Goal: Use online tool/utility: Utilize a website feature to perform a specific function

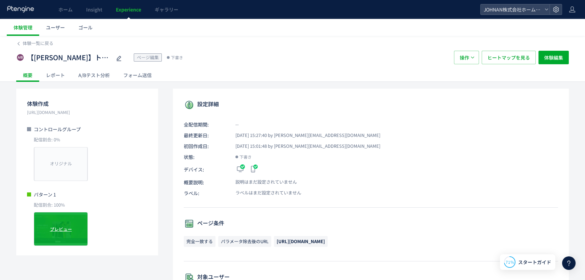
click at [68, 228] on span "プレビュー" at bounding box center [61, 229] width 22 height 6
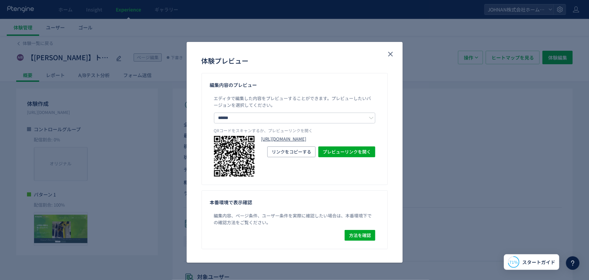
click at [297, 142] on link "[URL][DOMAIN_NAME]" at bounding box center [318, 139] width 114 height 6
drag, startPoint x: 388, startPoint y: 56, endPoint x: 393, endPoint y: 57, distance: 4.4
click at [388, 56] on use "close" at bounding box center [390, 54] width 5 height 5
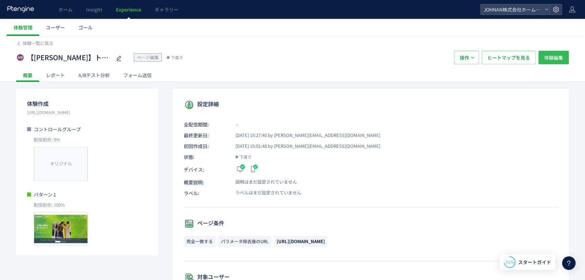
click at [553, 59] on span "体験編集" at bounding box center [553, 58] width 19 height 14
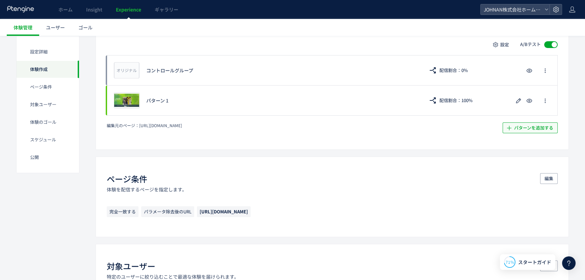
scroll to position [170, 0]
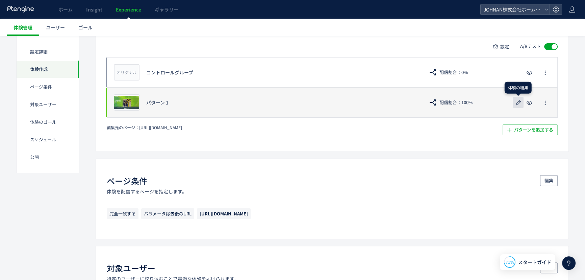
click at [517, 106] on icon "button" at bounding box center [518, 103] width 8 height 8
